Goal: Information Seeking & Learning: Learn about a topic

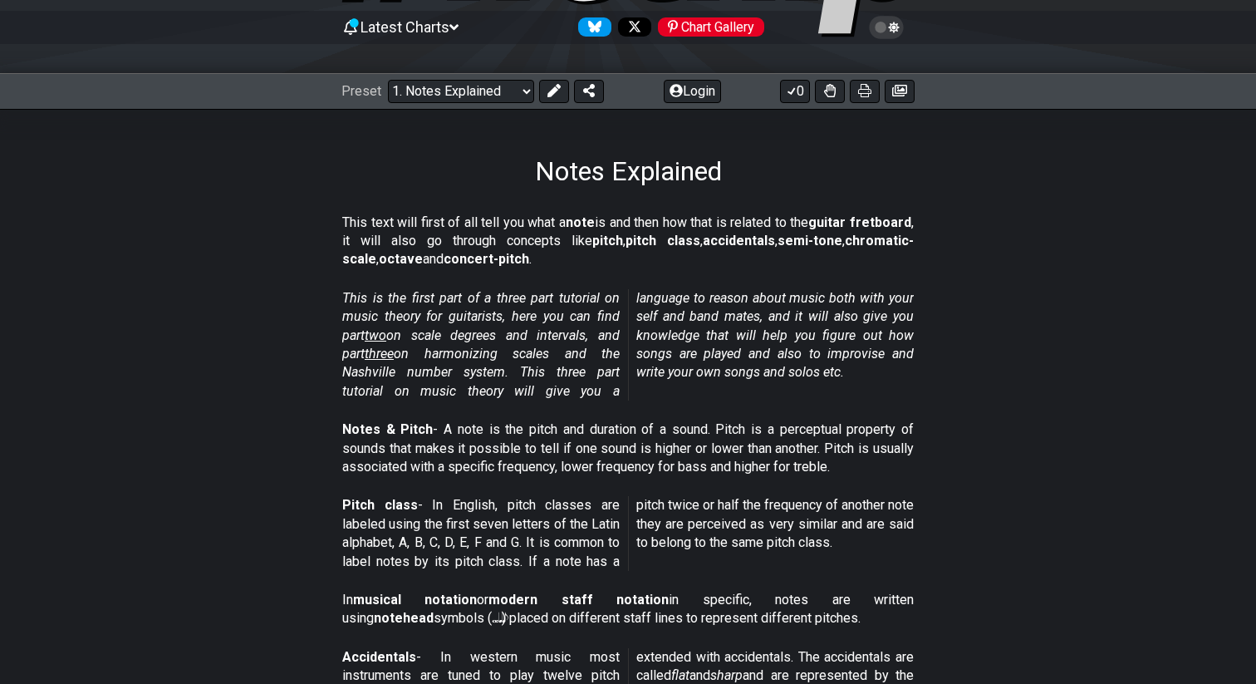
scroll to position [237, 0]
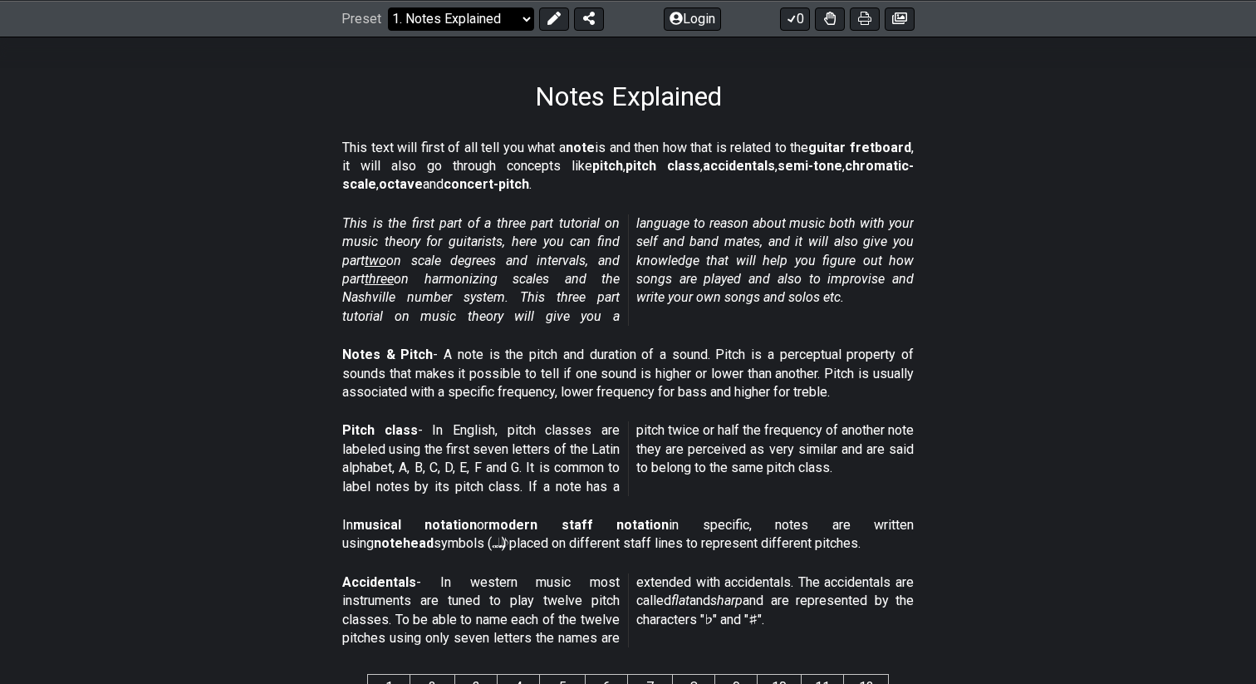
click at [483, 22] on select "Welcome to #fretflip! Initial Preset Custom Preset Minor Pentatonic Major Penta…" at bounding box center [461, 18] width 146 height 23
click at [388, 7] on select "Welcome to #fretflip! Initial Preset Custom Preset Minor Pentatonic Major Penta…" at bounding box center [461, 18] width 146 height 23
select select "/welcome"
select select "C"
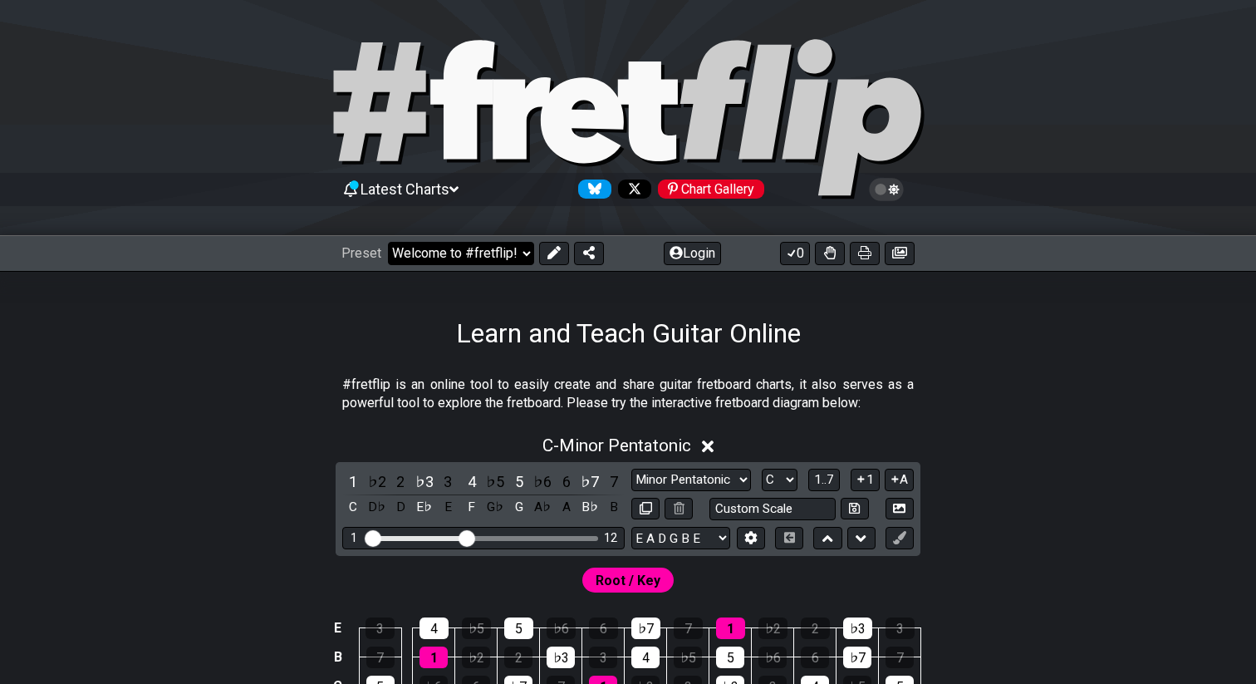
click at [421, 242] on select "Welcome to #fretflip! Initial Preset Custom Preset Minor Pentatonic Major Penta…" at bounding box center [461, 253] width 146 height 23
click at [388, 242] on select "Welcome to #fretflip! Initial Preset Custom Preset Minor Pentatonic Major Penta…" at bounding box center [461, 253] width 146 height 23
click at [436, 248] on select "Welcome to #fretflip! Initial Preset Custom Preset Minor Pentatonic Major Penta…" at bounding box center [461, 253] width 146 height 23
click at [388, 242] on select "Welcome to #fretflip! Initial Preset Custom Preset Minor Pentatonic Major Penta…" at bounding box center [461, 253] width 146 height 23
select select "/welcome"
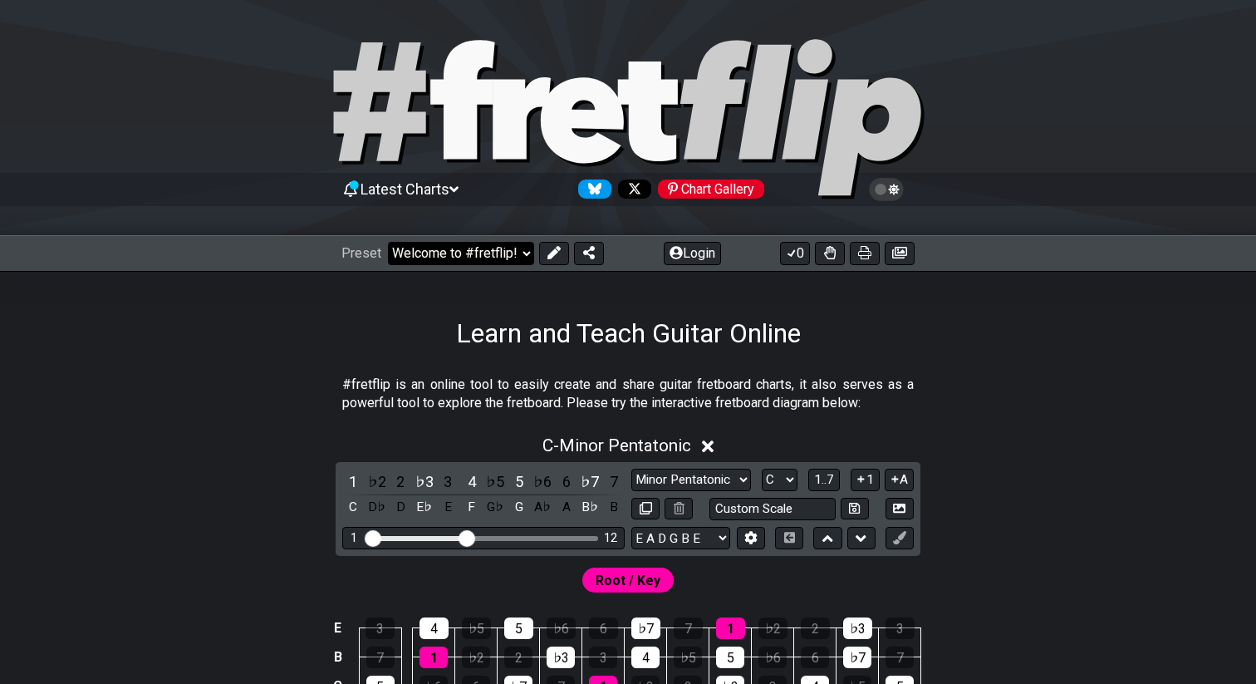
select select "C"
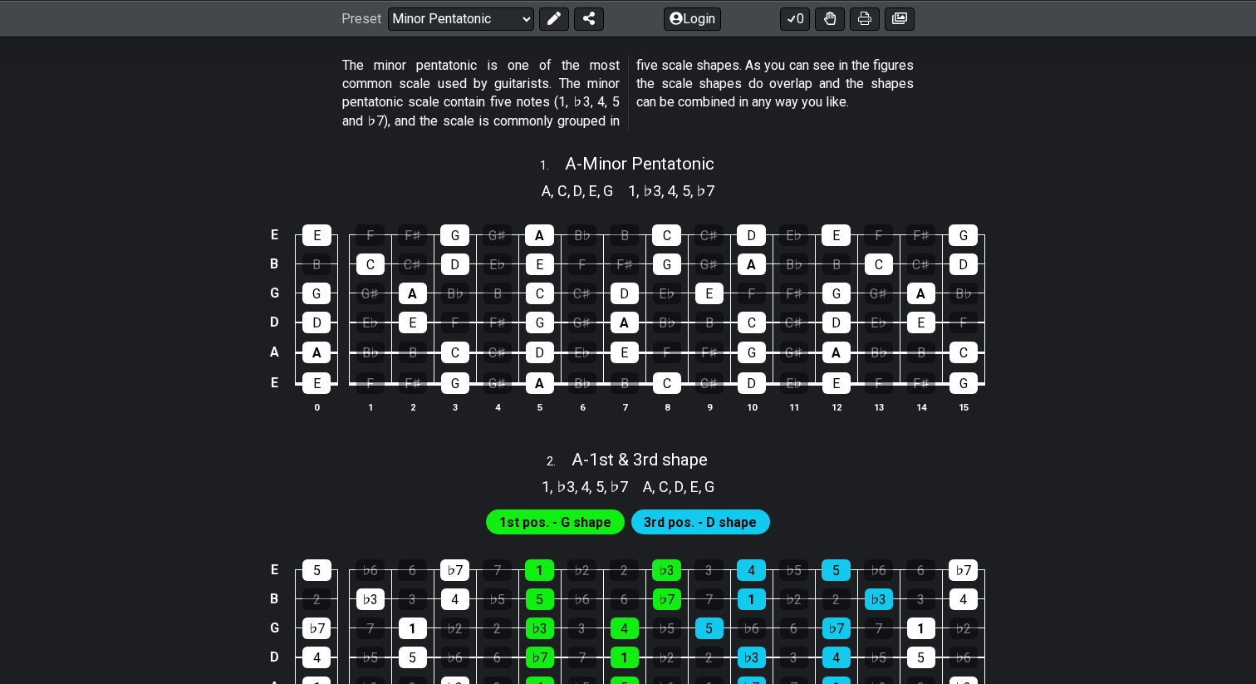
scroll to position [63, 0]
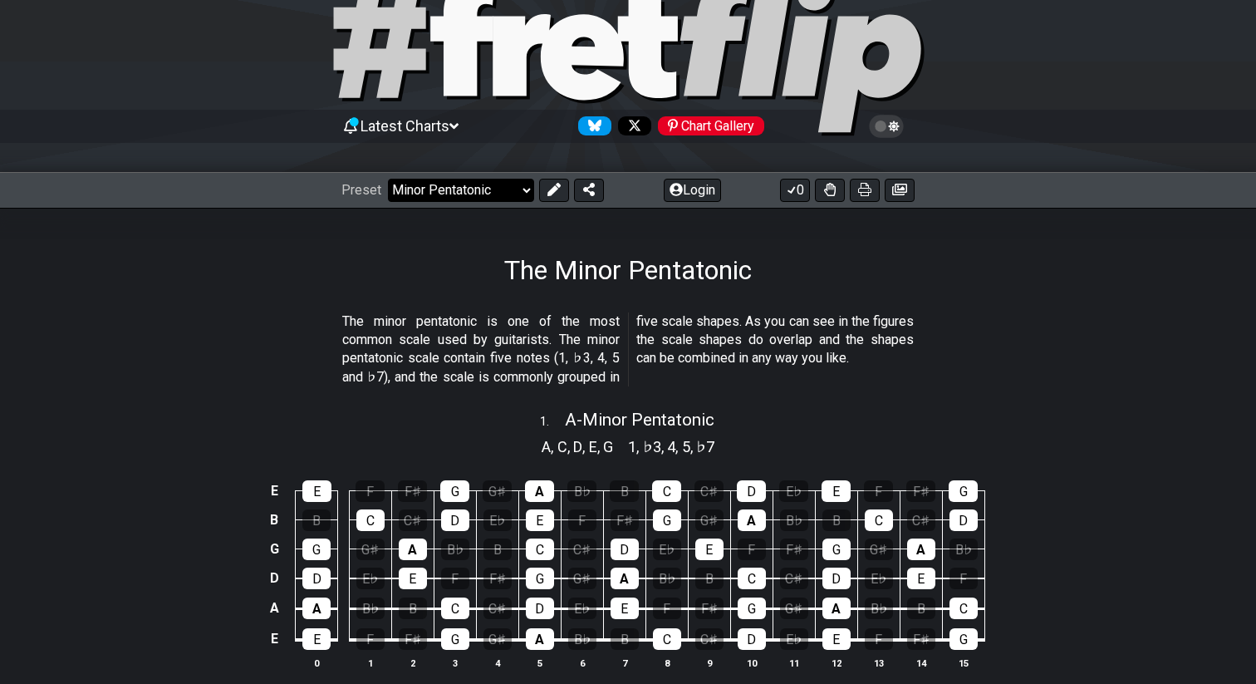
click at [463, 190] on select "Welcome to #fretflip! Initial Preset Custom Preset Minor Pentatonic Major Penta…" at bounding box center [461, 190] width 146 height 23
click at [388, 179] on select "Welcome to #fretflip! Initial Preset Custom Preset Minor Pentatonic Major Penta…" at bounding box center [461, 190] width 146 height 23
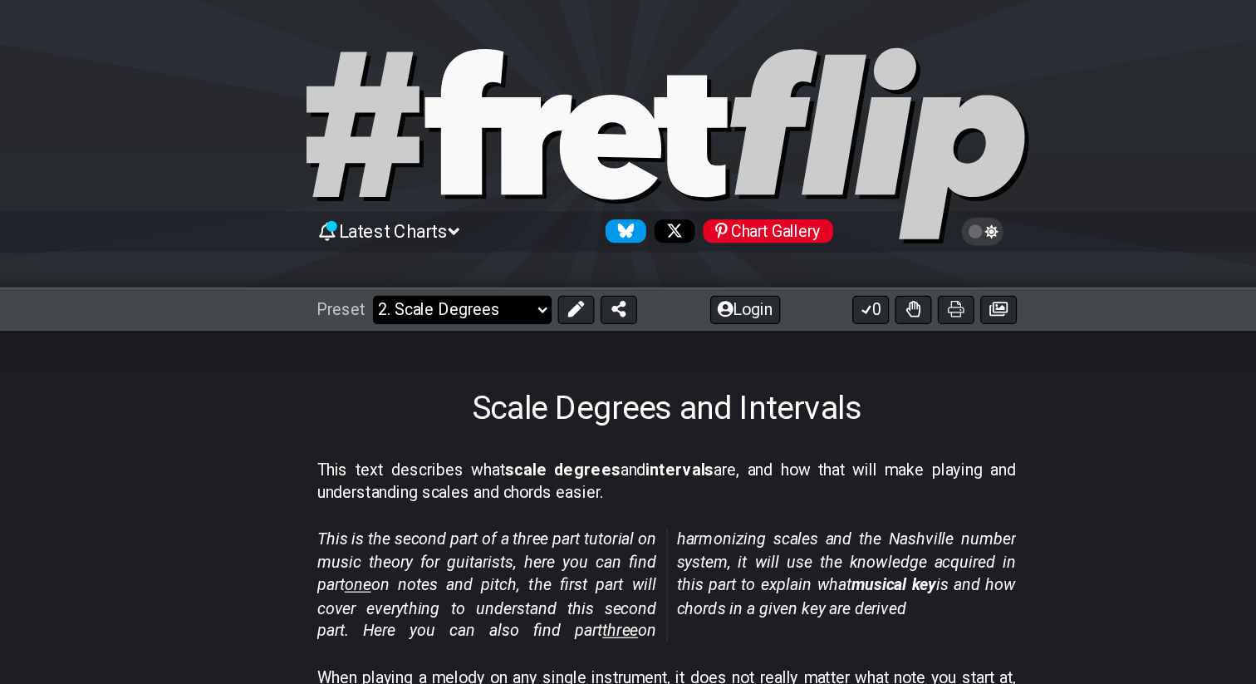
click at [419, 253] on select "Welcome to #fretflip! Initial Preset Custom Preset Minor Pentatonic Major Penta…" at bounding box center [461, 253] width 146 height 23
click at [388, 242] on select "Welcome to #fretflip! Initial Preset Custom Preset Minor Pentatonic Major Penta…" at bounding box center [461, 253] width 146 height 23
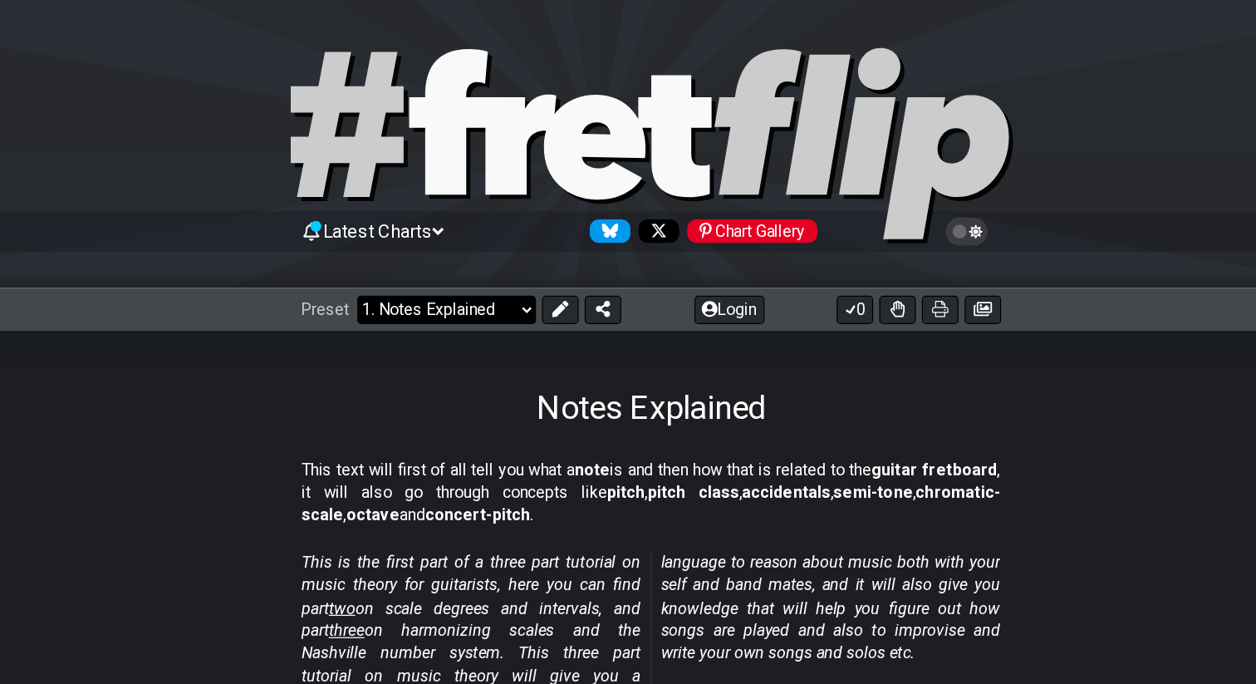
click at [434, 254] on select "Welcome to #fretflip! Initial Preset Custom Preset Minor Pentatonic Major Penta…" at bounding box center [461, 253] width 146 height 23
click at [388, 242] on select "Welcome to #fretflip! Initial Preset Custom Preset Minor Pentatonic Major Penta…" at bounding box center [461, 253] width 146 height 23
select select "/scale-degrees-and-intervals"
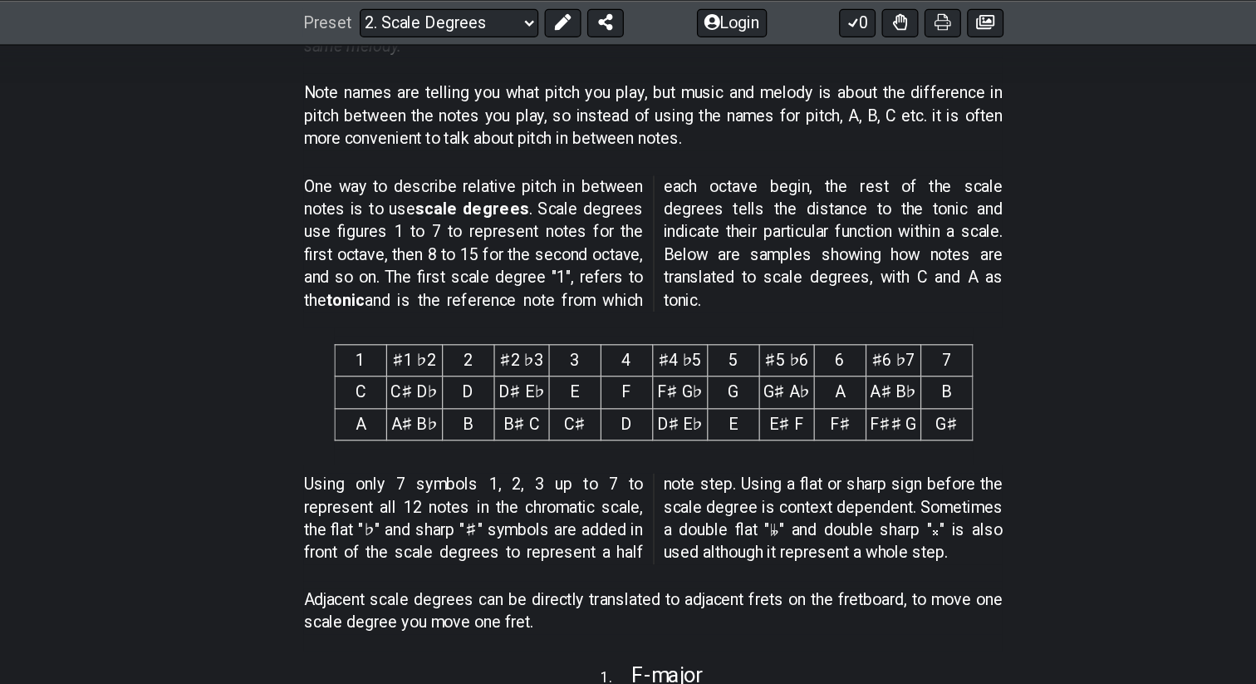
scroll to position [365, 0]
